Goal: Navigation & Orientation: Find specific page/section

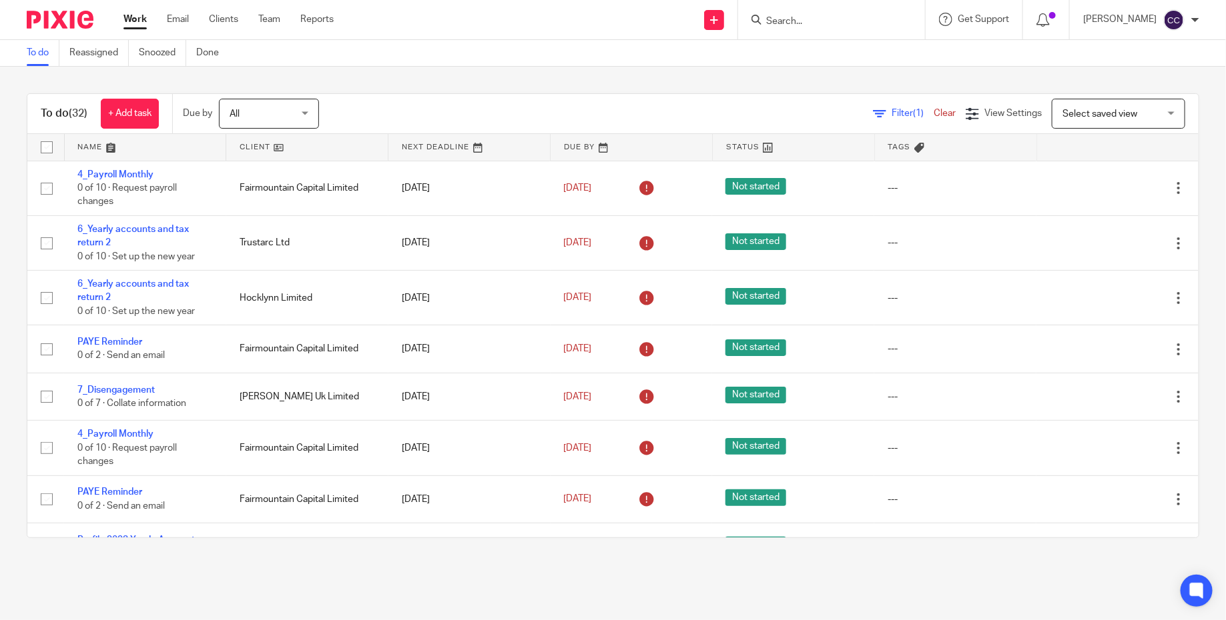
click at [74, 11] on img at bounding box center [60, 20] width 67 height 18
click at [266, 15] on link "Team" at bounding box center [269, 19] width 22 height 13
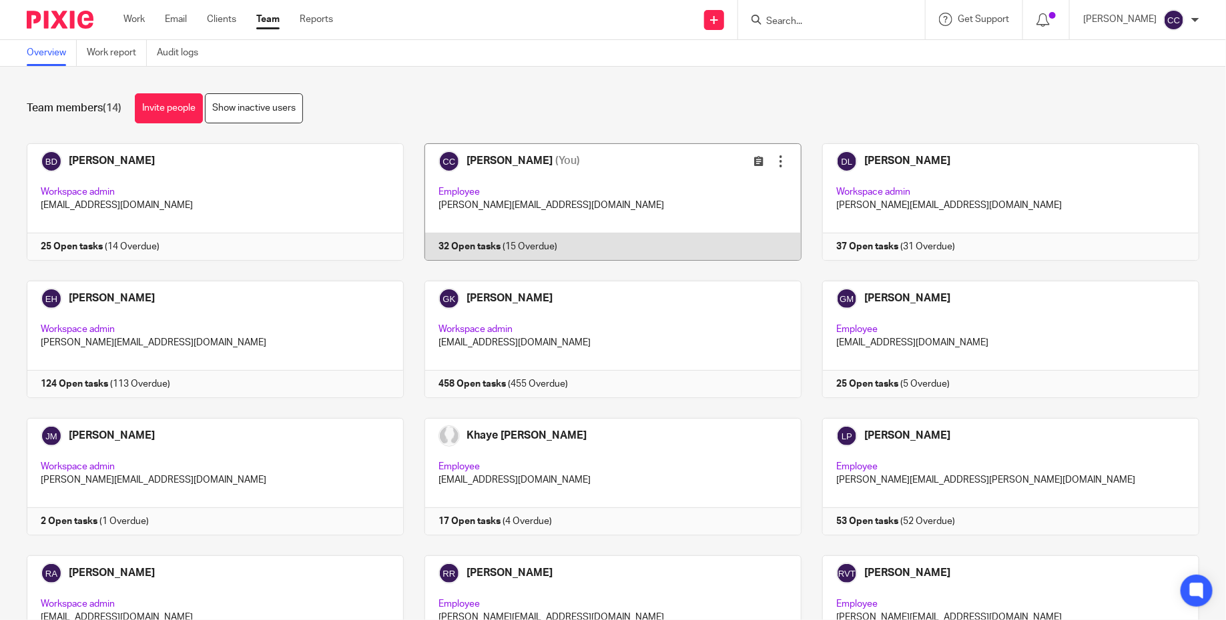
click at [503, 160] on link at bounding box center [603, 201] width 398 height 117
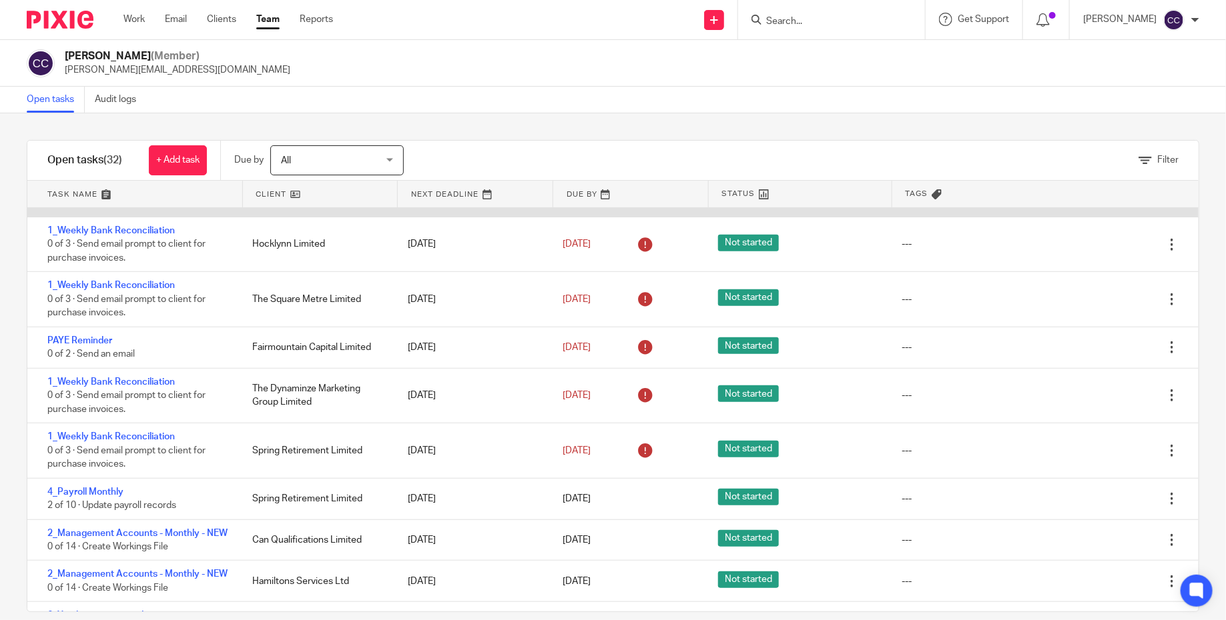
scroll to position [406, 0]
